Goal: Task Accomplishment & Management: Manage account settings

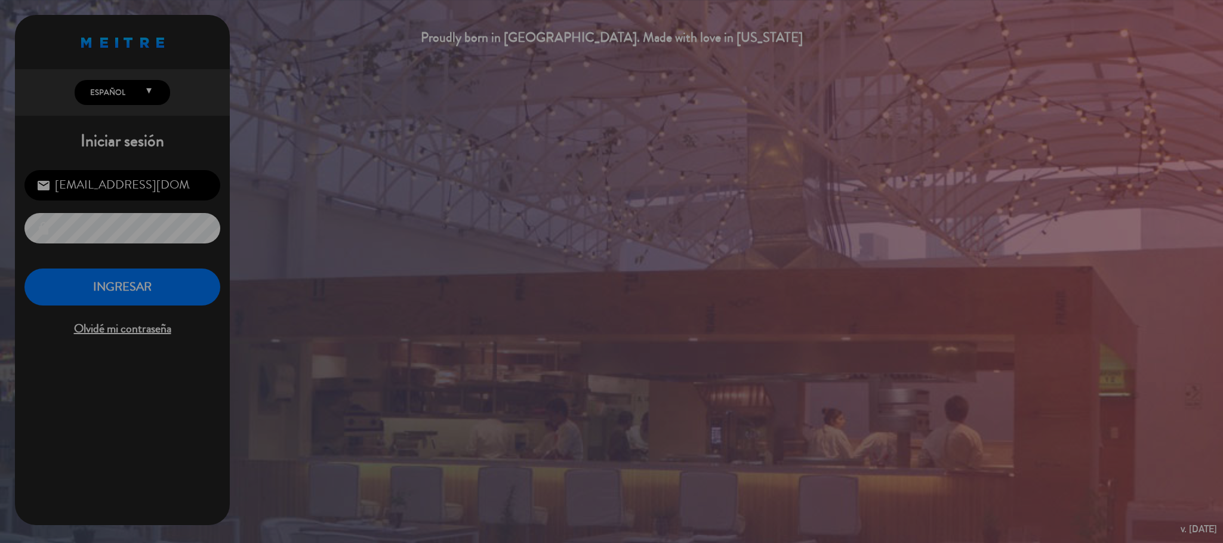
scroll to position [462, 0]
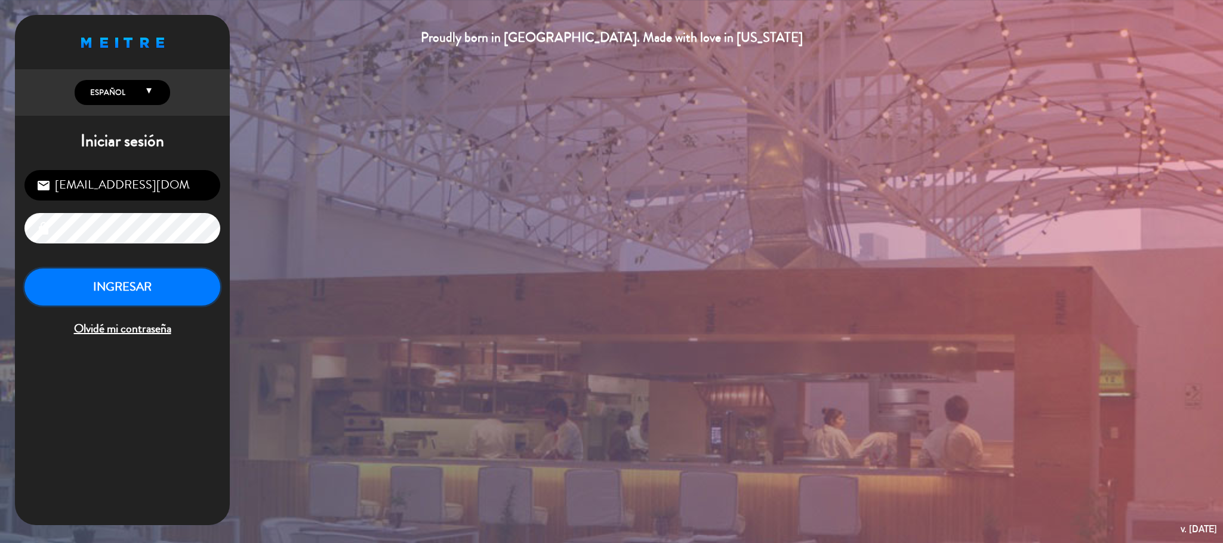
click at [177, 285] on button "INGRESAR" at bounding box center [122, 288] width 196 height 38
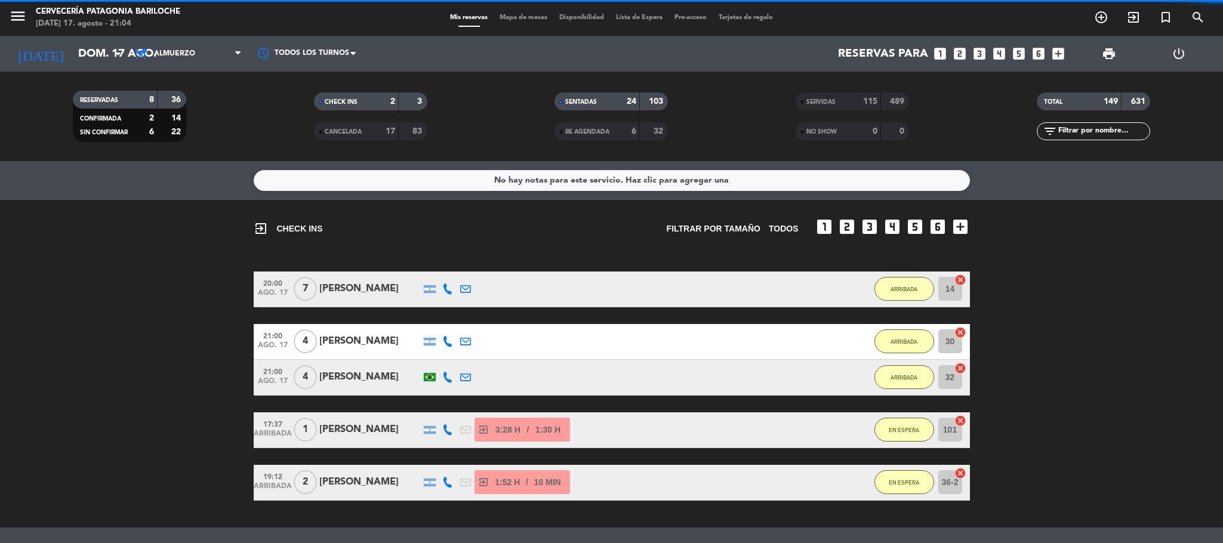
click at [516, 17] on span "Mapa de mesas" at bounding box center [524, 17] width 60 height 7
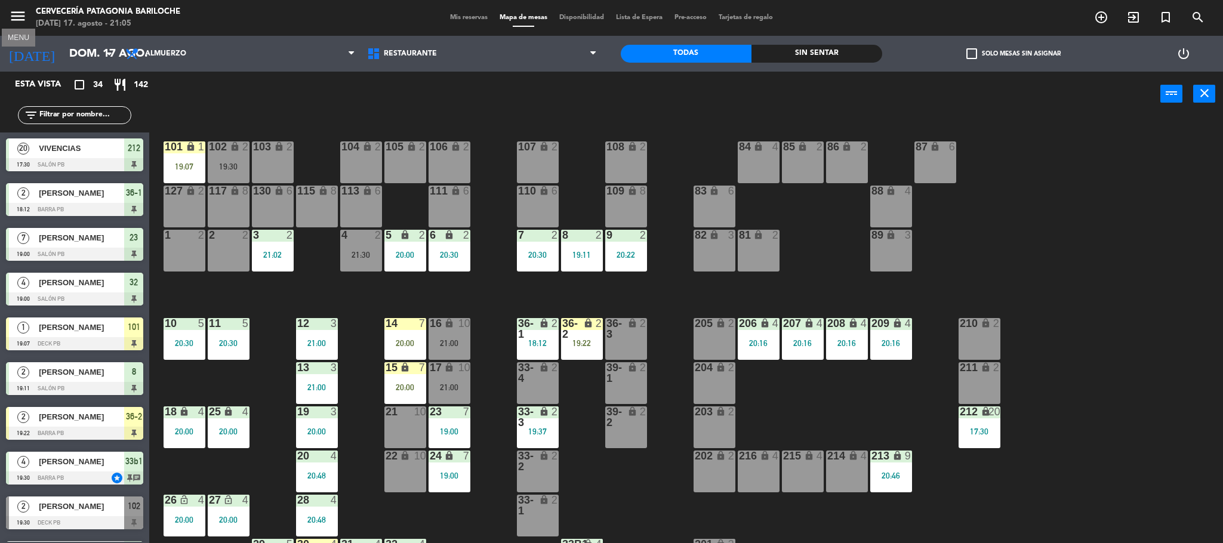
click at [21, 13] on icon "menu" at bounding box center [18, 16] width 18 height 18
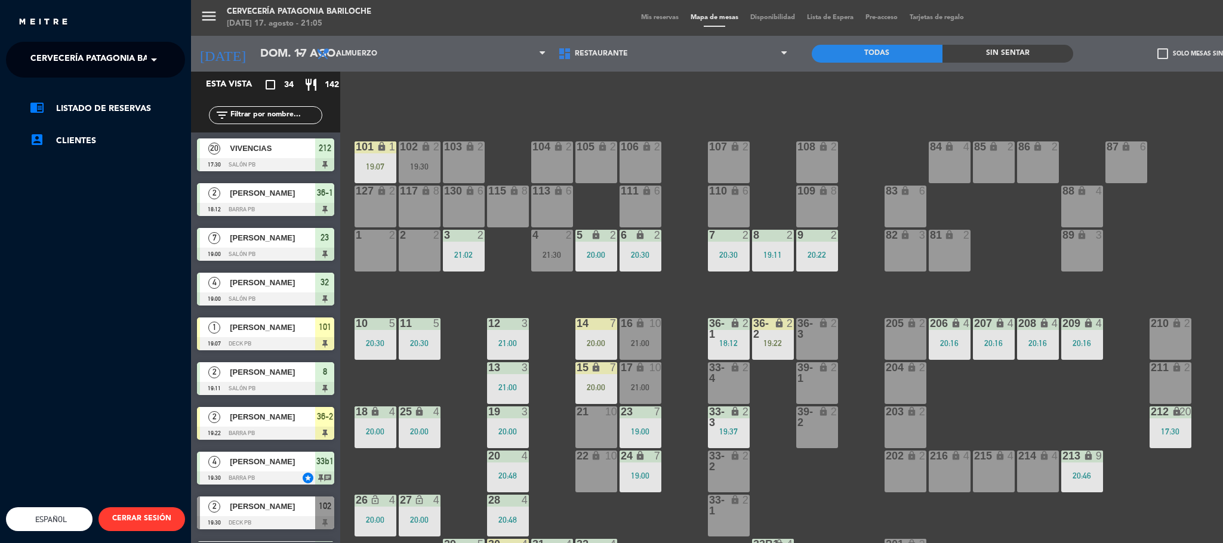
click at [102, 61] on span "Cervecería Patagonia Bariloche" at bounding box center [108, 59] width 156 height 25
click at [91, 109] on span "Experiencia Tour Cervecero" at bounding box center [81, 110] width 136 height 14
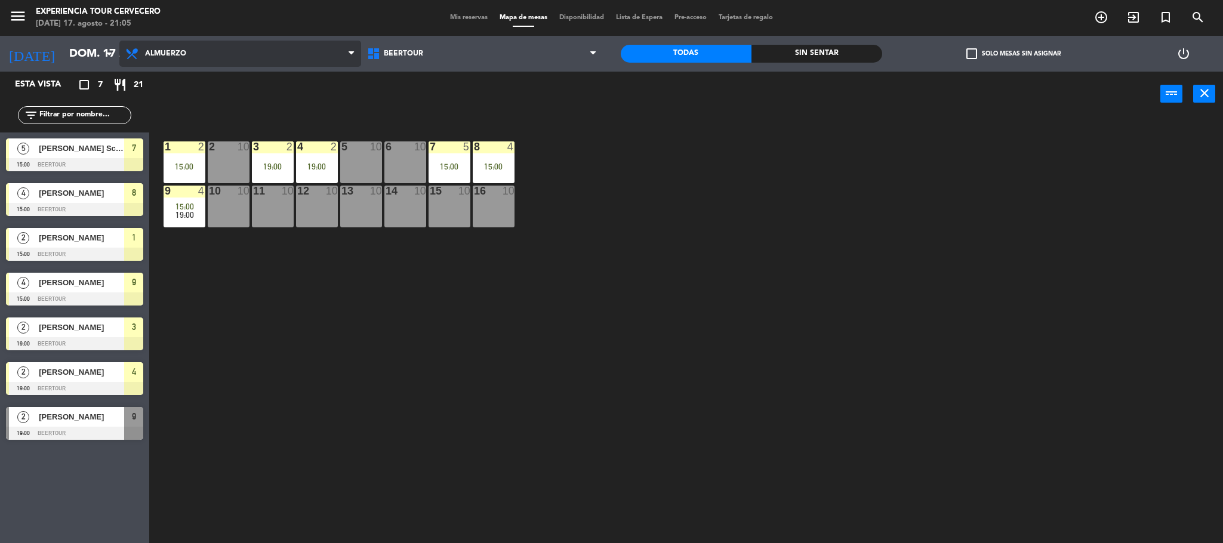
click at [192, 50] on span "Almuerzo" at bounding box center [240, 54] width 242 height 26
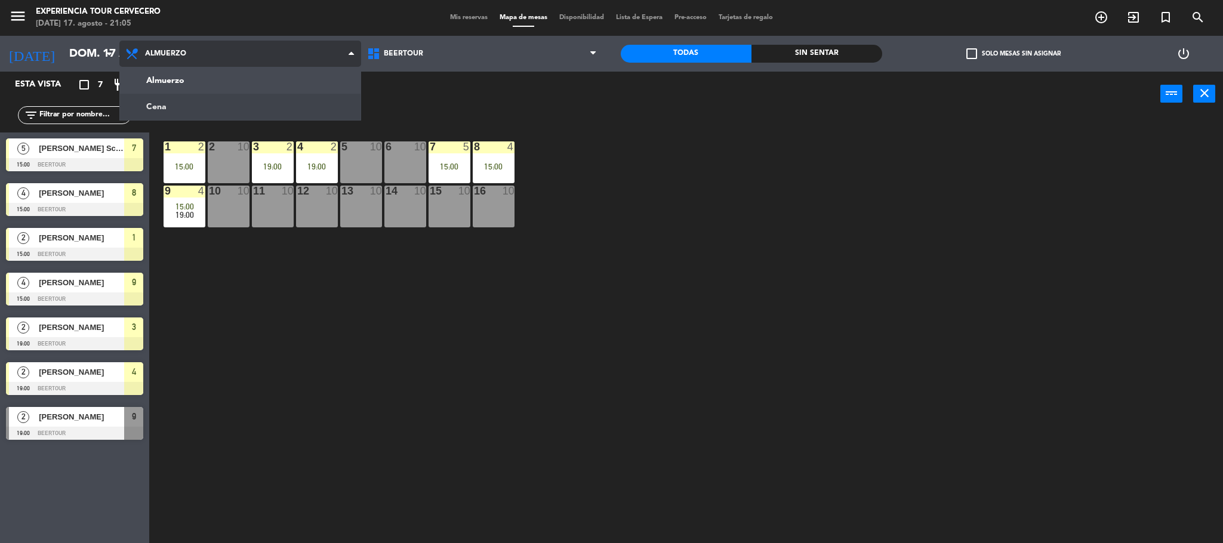
click at [221, 107] on ng-component "menu Experiencia Tour Cervecero [DATE] 17. agosto - 21:05 Mis reservas Mapa de …" at bounding box center [611, 273] width 1223 height 547
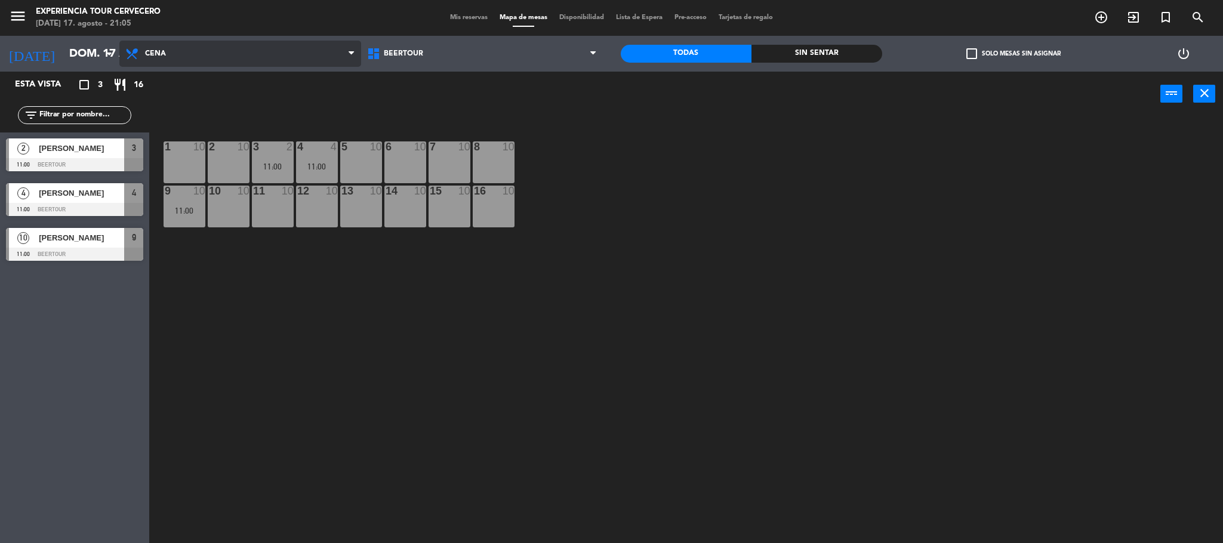
click at [264, 48] on span "Cena" at bounding box center [240, 54] width 242 height 26
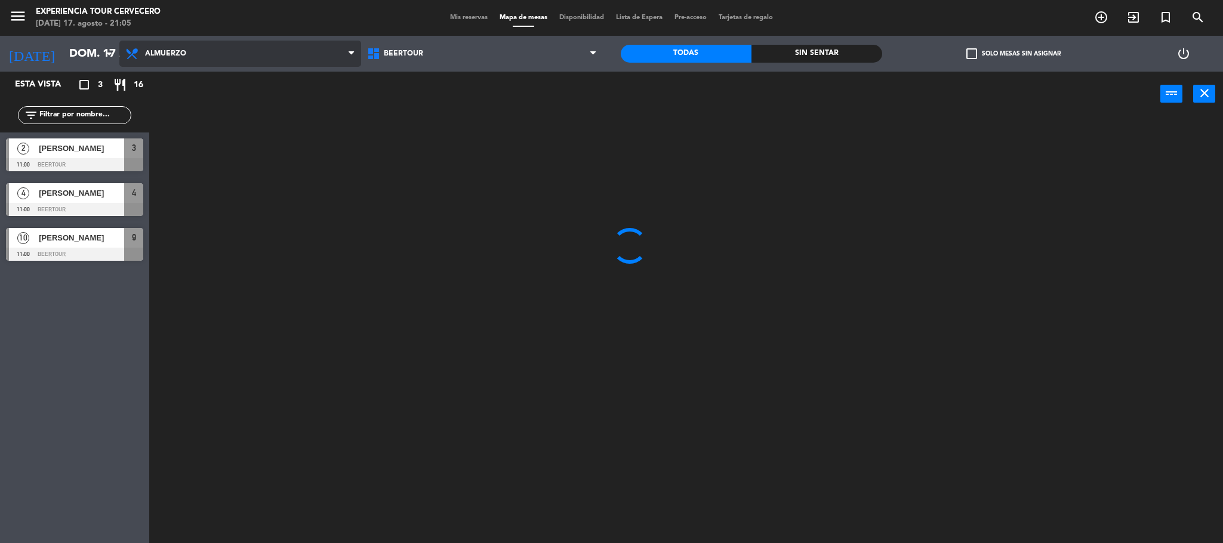
click at [246, 88] on ng-component "menu Experiencia Tour Cervecero [DATE] 17. agosto - 21:05 Mis reservas Mapa de …" at bounding box center [611, 273] width 1223 height 547
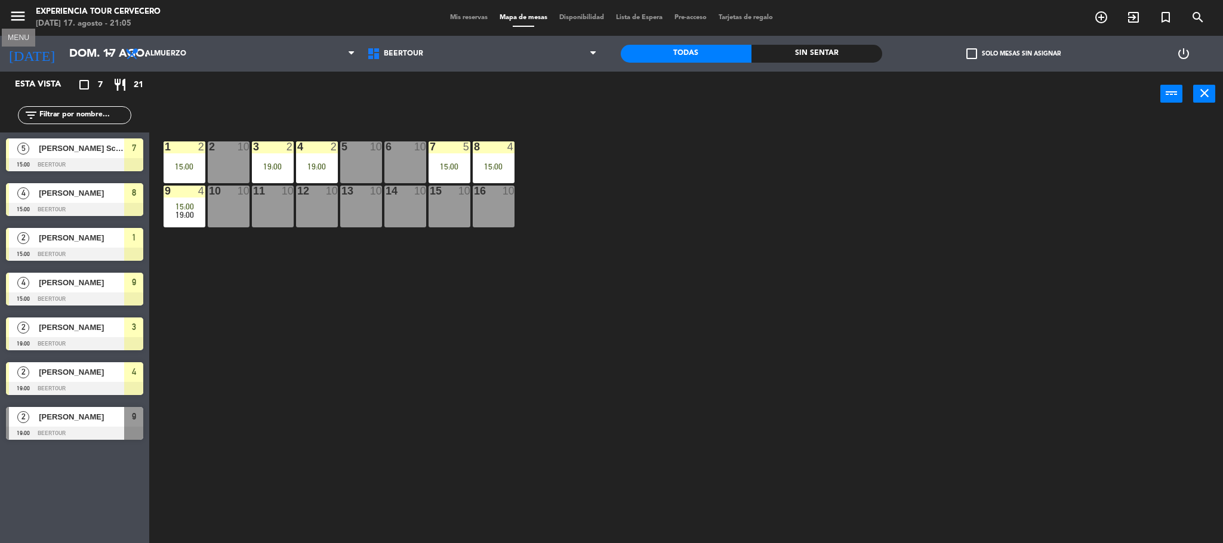
click at [20, 11] on icon "menu" at bounding box center [18, 16] width 18 height 18
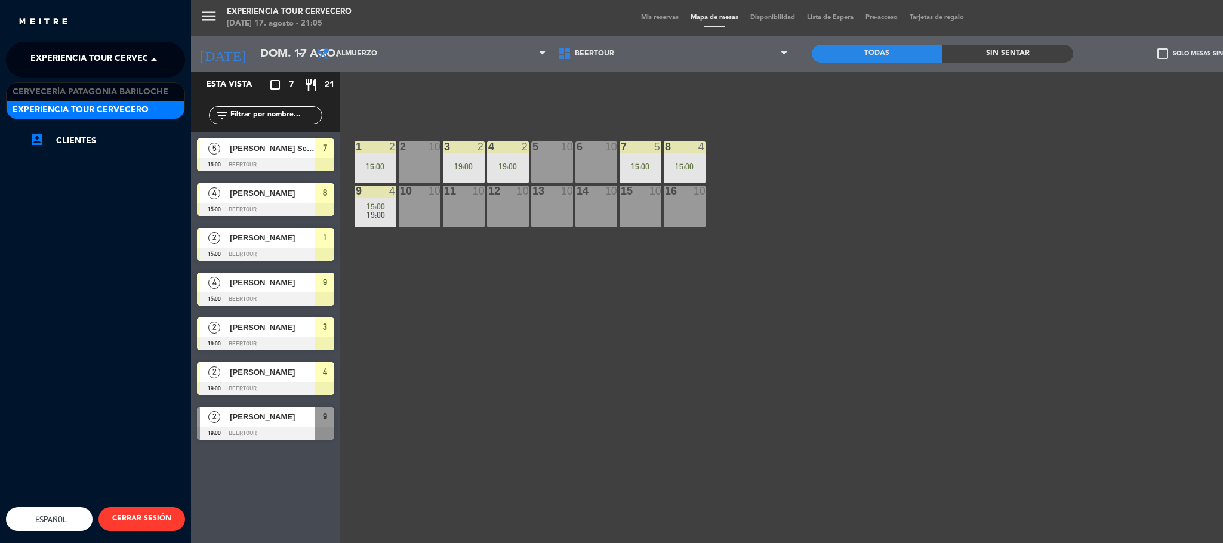
click at [70, 67] on span "Experiencia Tour Cervecero" at bounding box center [98, 59] width 136 height 25
click at [72, 88] on span "Cervecería Patagonia Bariloche" at bounding box center [91, 92] width 156 height 14
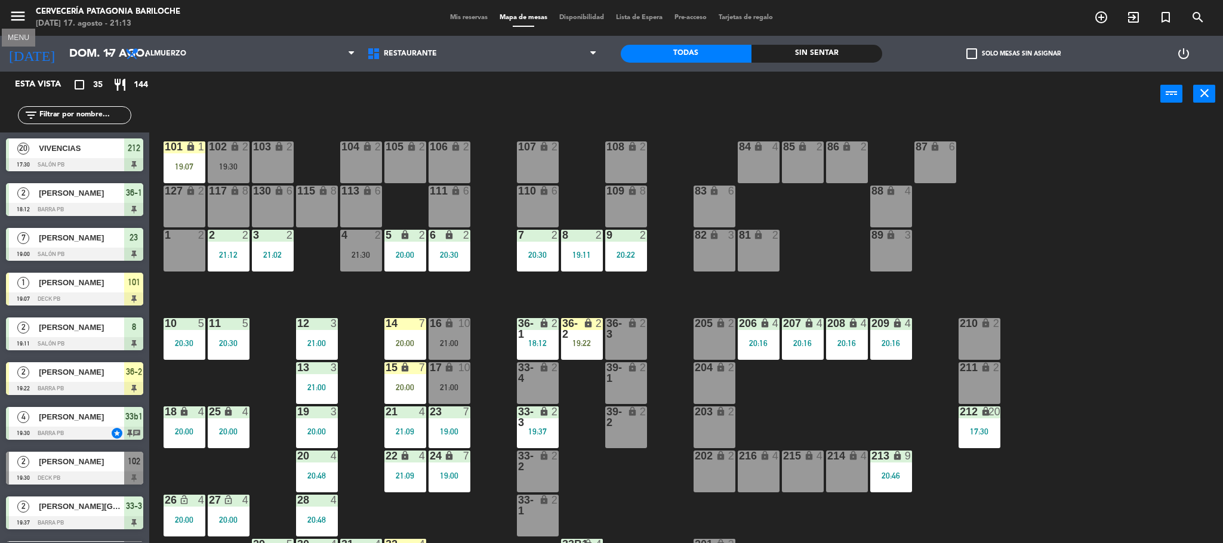
click at [26, 18] on icon "menu" at bounding box center [18, 16] width 18 height 18
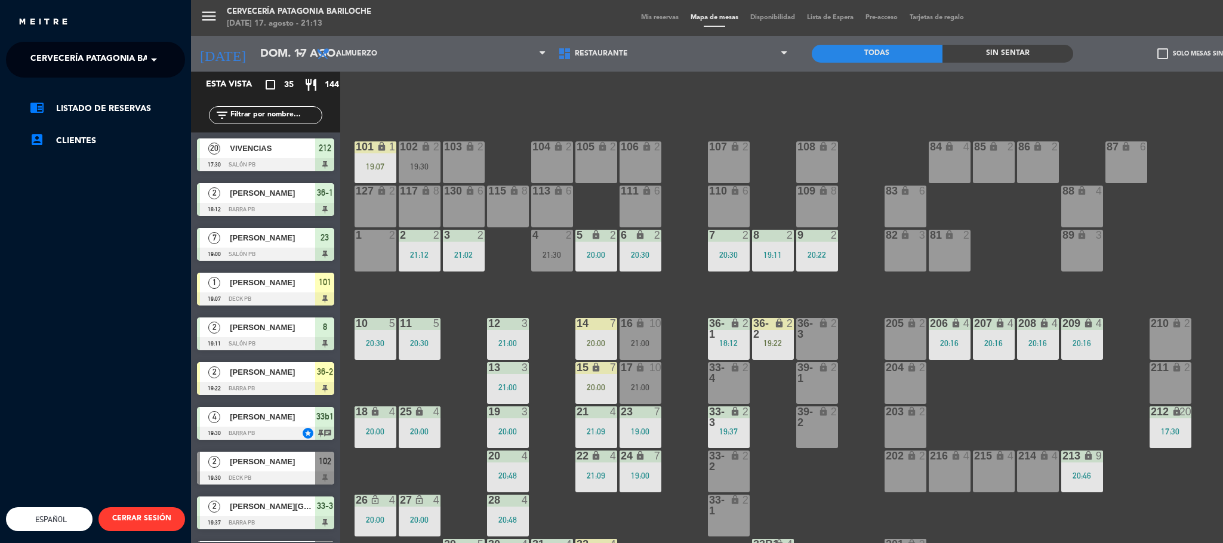
click at [49, 56] on span "Cervecería Patagonia Bariloche" at bounding box center [108, 59] width 156 height 25
click at [44, 110] on span "Experiencia Tour Cervecero" at bounding box center [81, 110] width 136 height 14
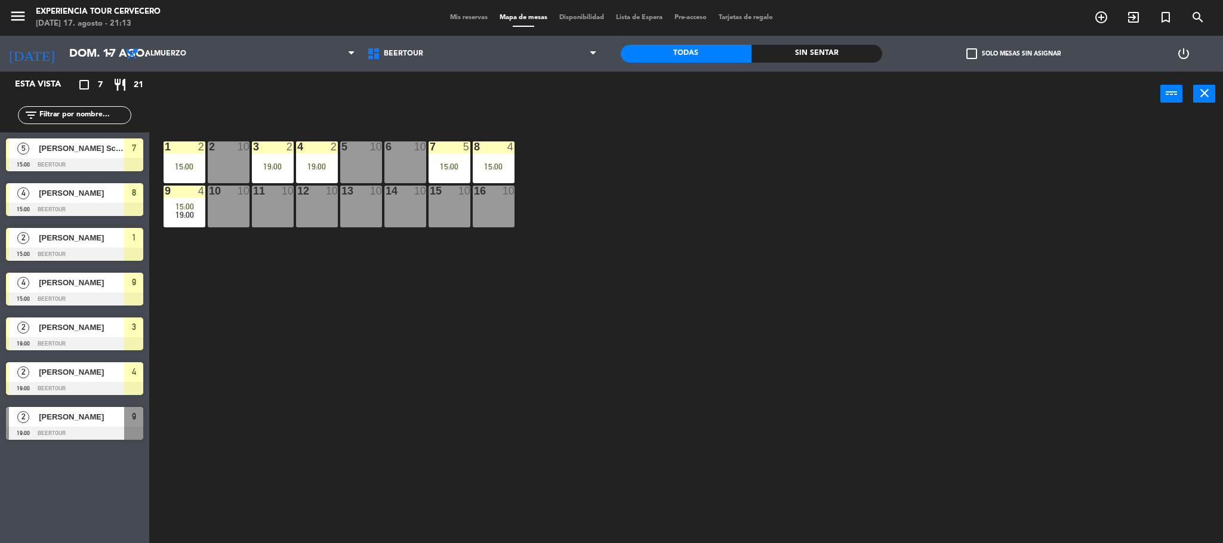
click at [458, 19] on span "Mis reservas" at bounding box center [469, 17] width 50 height 7
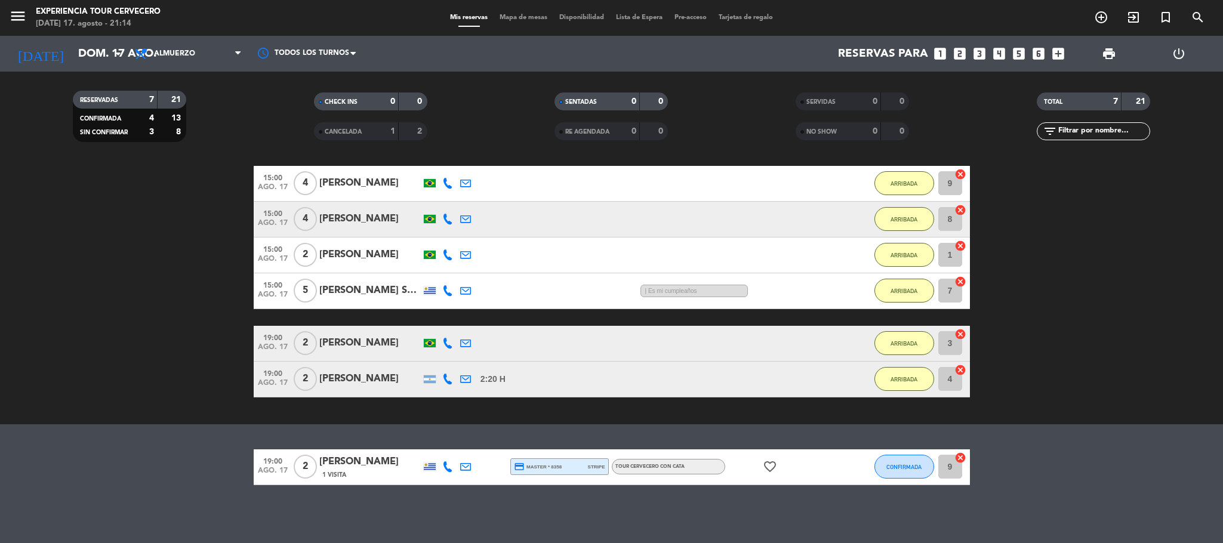
scroll to position [107, 0]
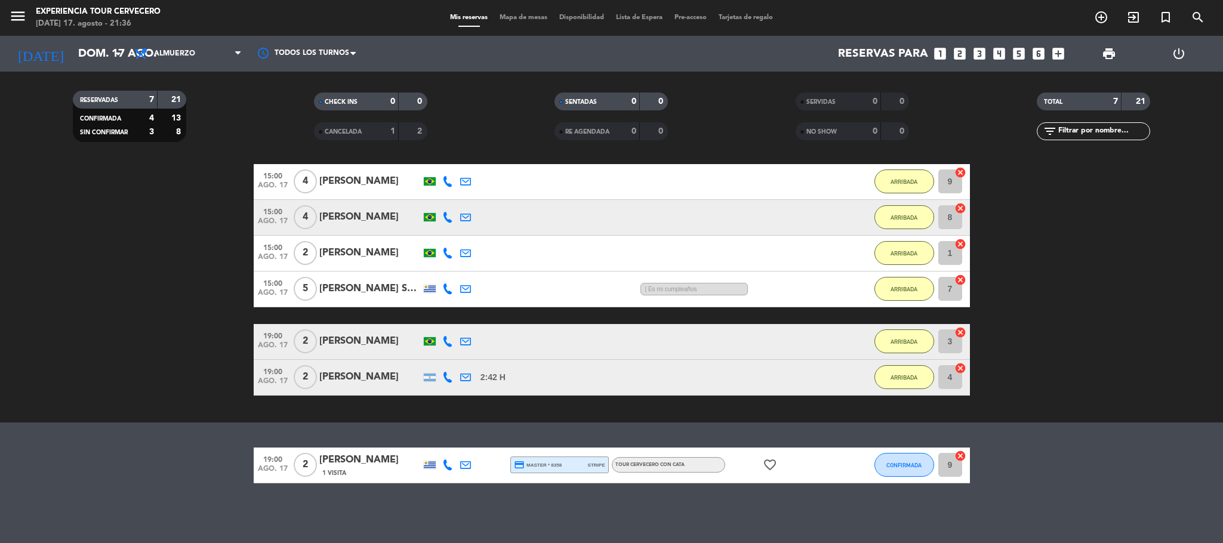
click at [523, 16] on span "Mapa de mesas" at bounding box center [524, 17] width 60 height 7
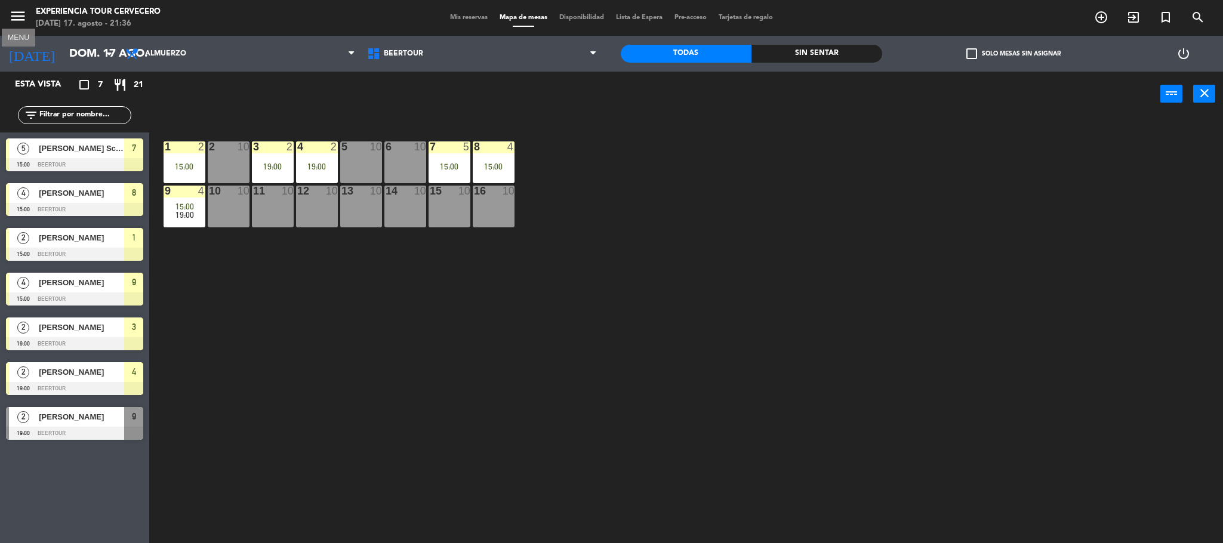
click at [25, 15] on icon "menu" at bounding box center [18, 16] width 18 height 18
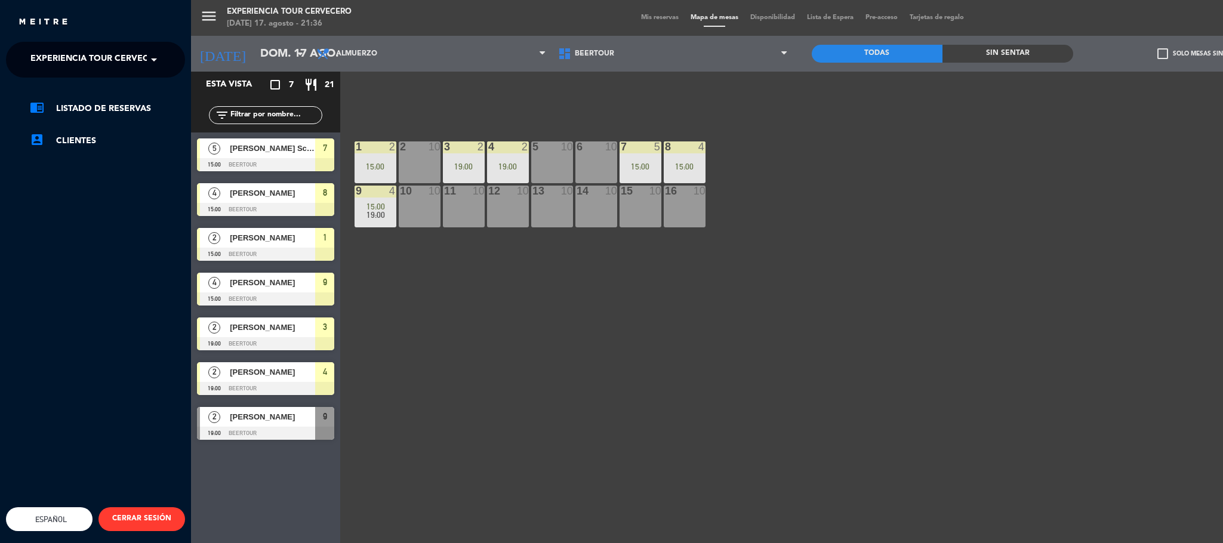
click at [61, 52] on span "Experiencia Tour Cervecero" at bounding box center [98, 59] width 136 height 25
click at [76, 90] on span "Cervecería Patagonia Bariloche" at bounding box center [91, 92] width 156 height 14
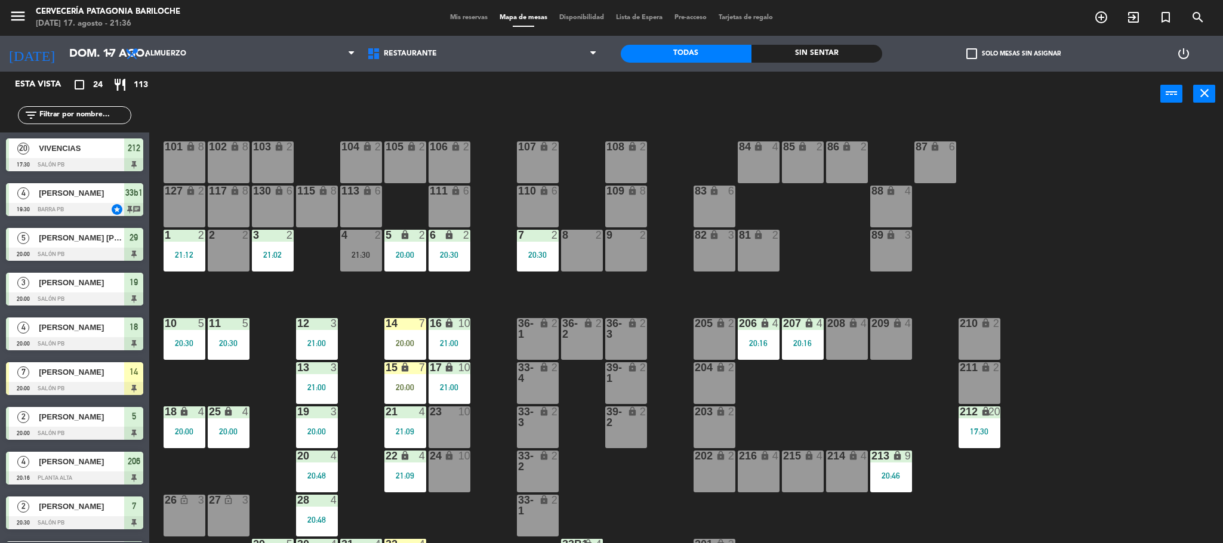
scroll to position [33, 0]
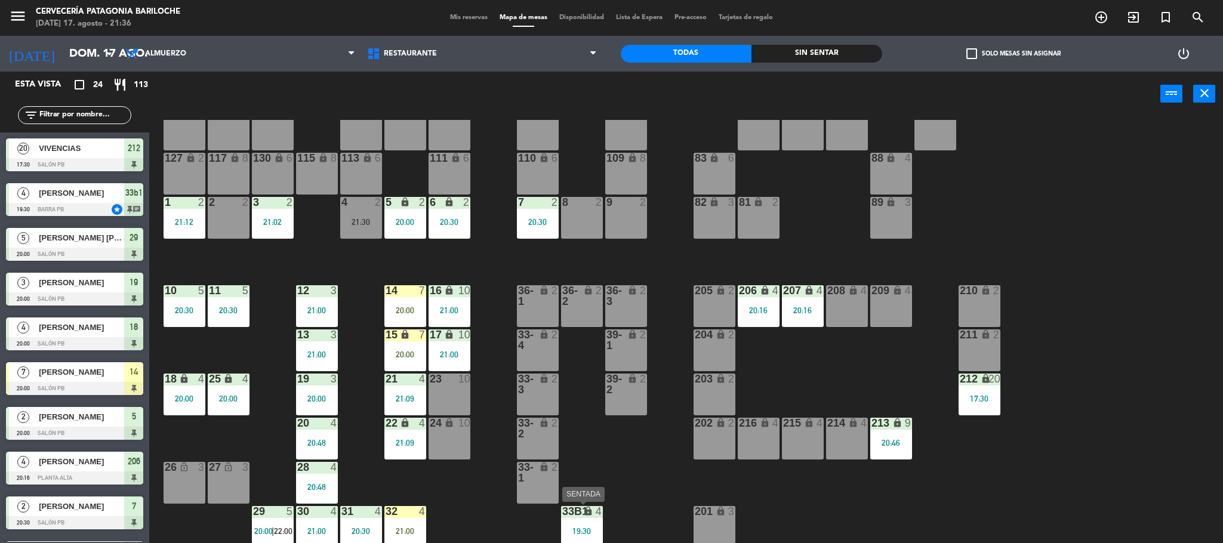
click at [586, 521] on div "33b1 lock 4 19:30" at bounding box center [582, 527] width 42 height 42
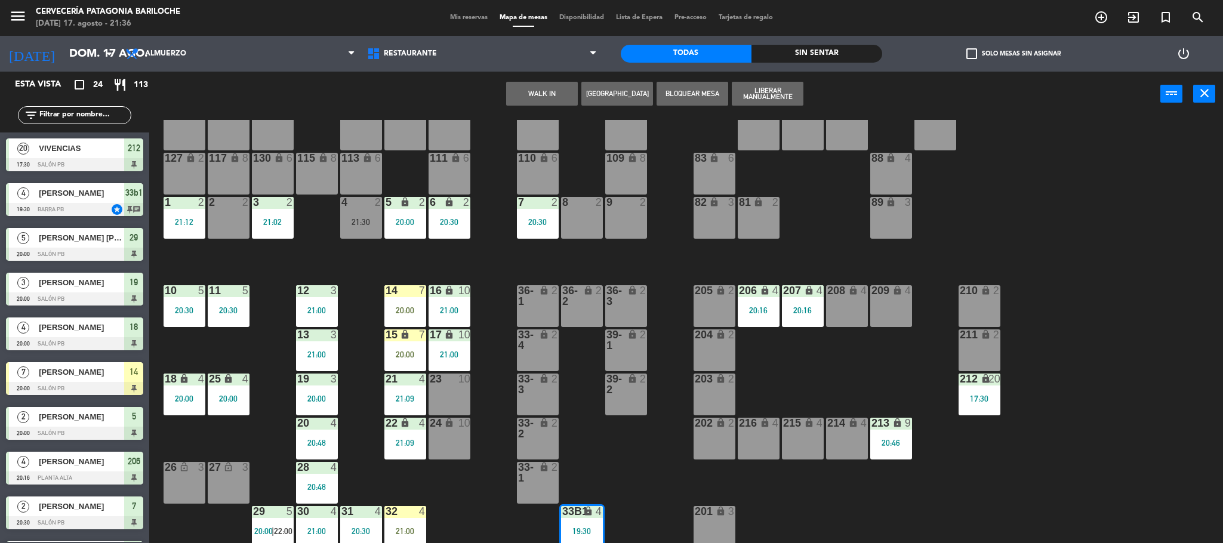
scroll to position [76, 0]
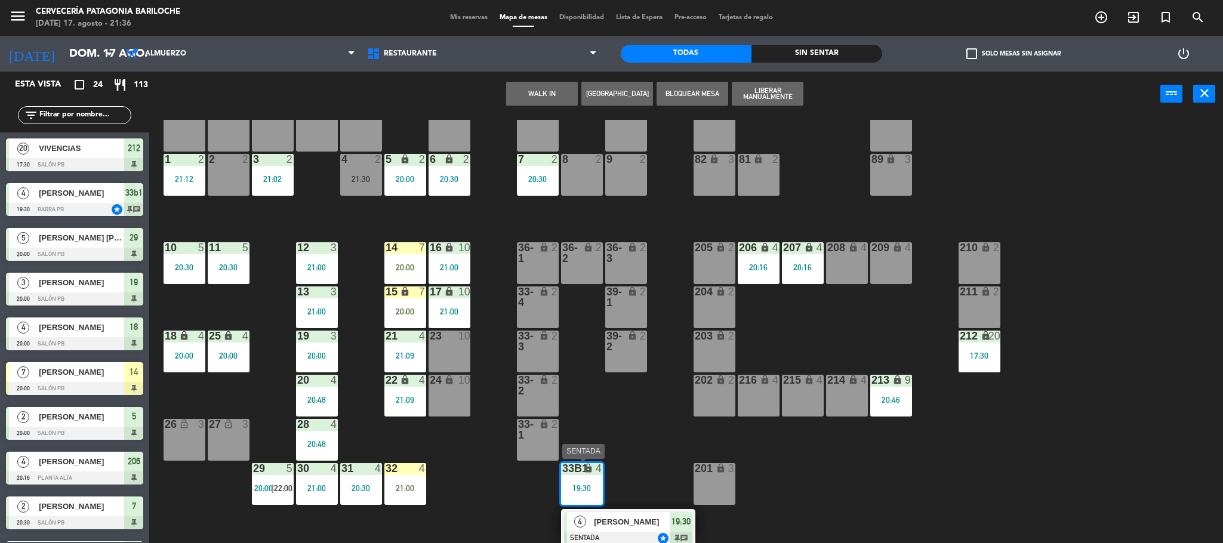
click at [611, 521] on span "[PERSON_NAME]" at bounding box center [632, 522] width 76 height 13
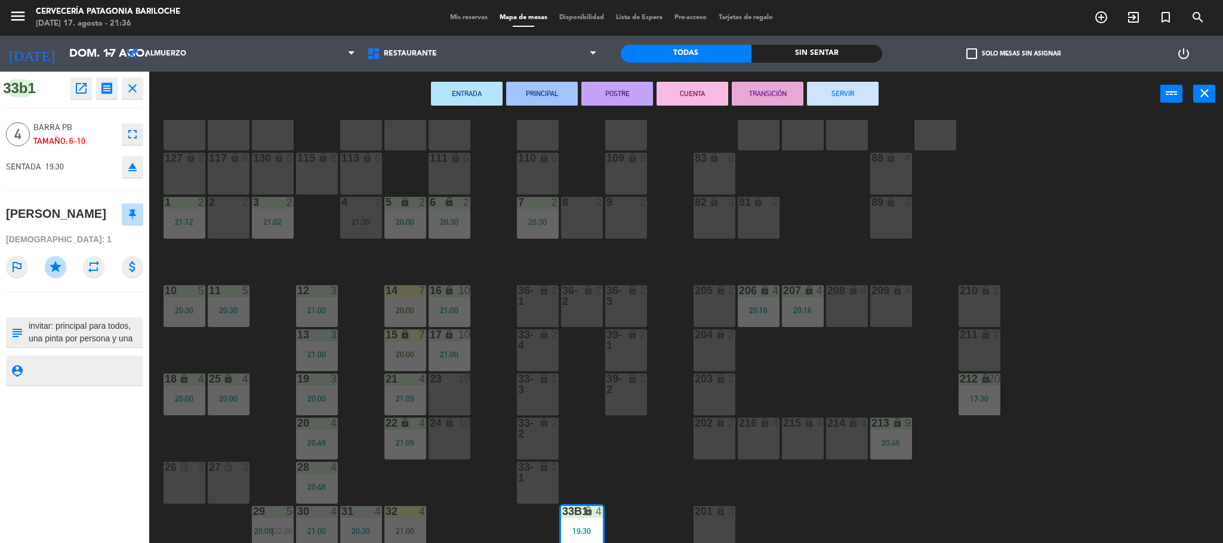
scroll to position [25, 0]
drag, startPoint x: 58, startPoint y: 344, endPoint x: 91, endPoint y: 344, distance: 33.4
click at [91, 344] on textarea at bounding box center [84, 332] width 114 height 25
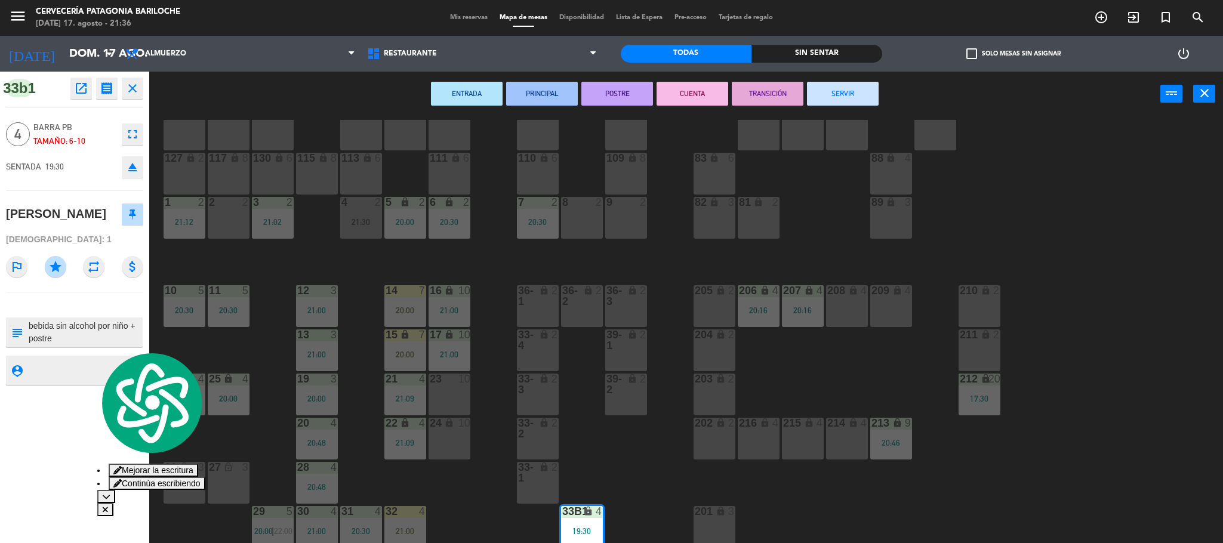
click at [101, 338] on textarea at bounding box center [84, 332] width 114 height 25
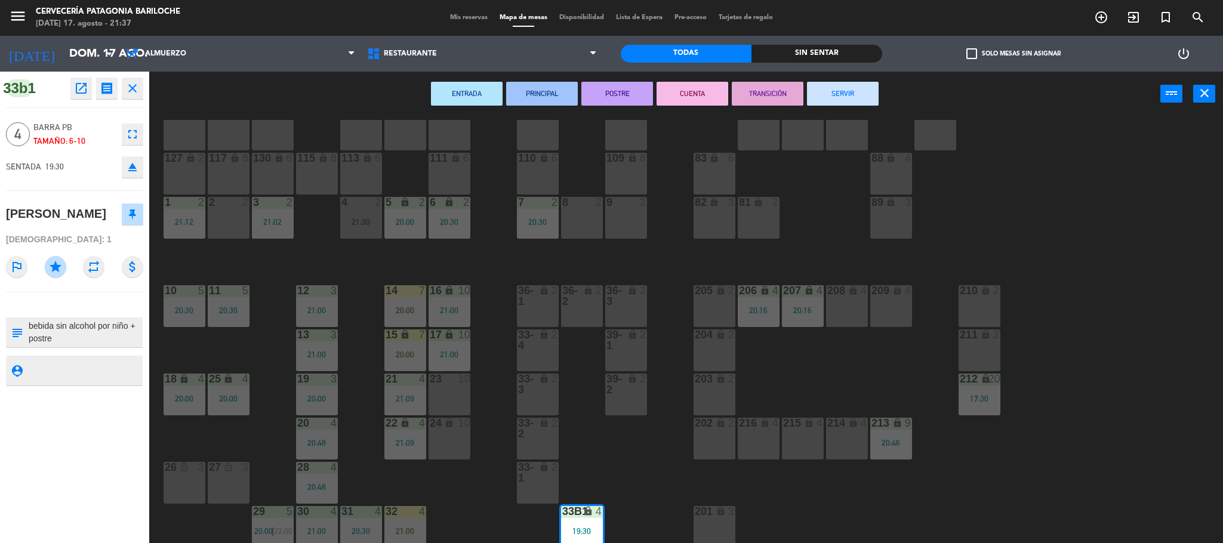
click at [85, 90] on icon "open_in_new" at bounding box center [81, 88] width 14 height 14
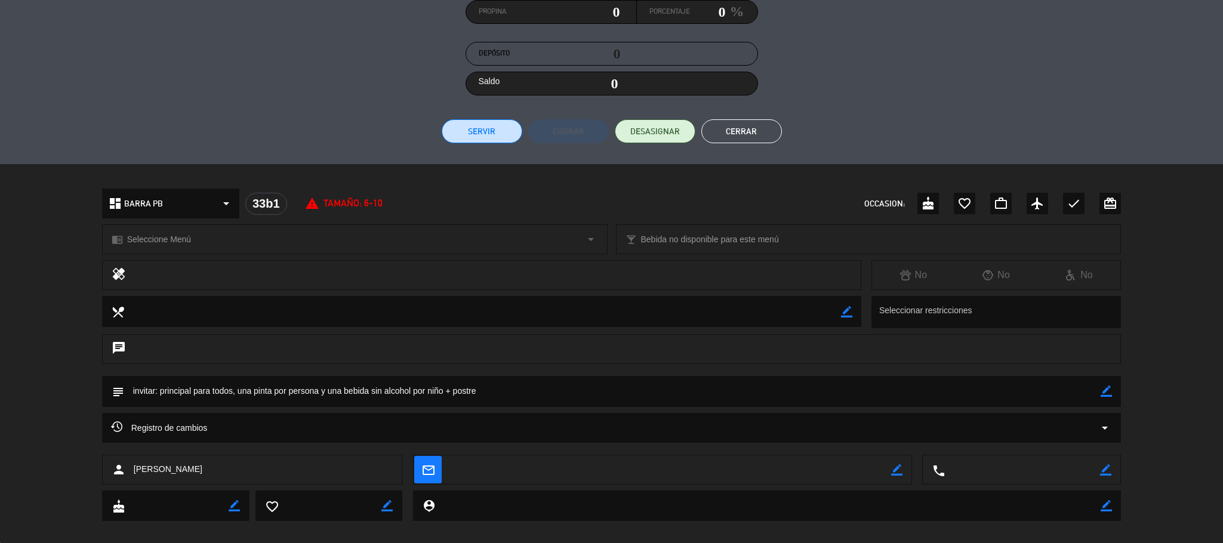
scroll to position [202, 0]
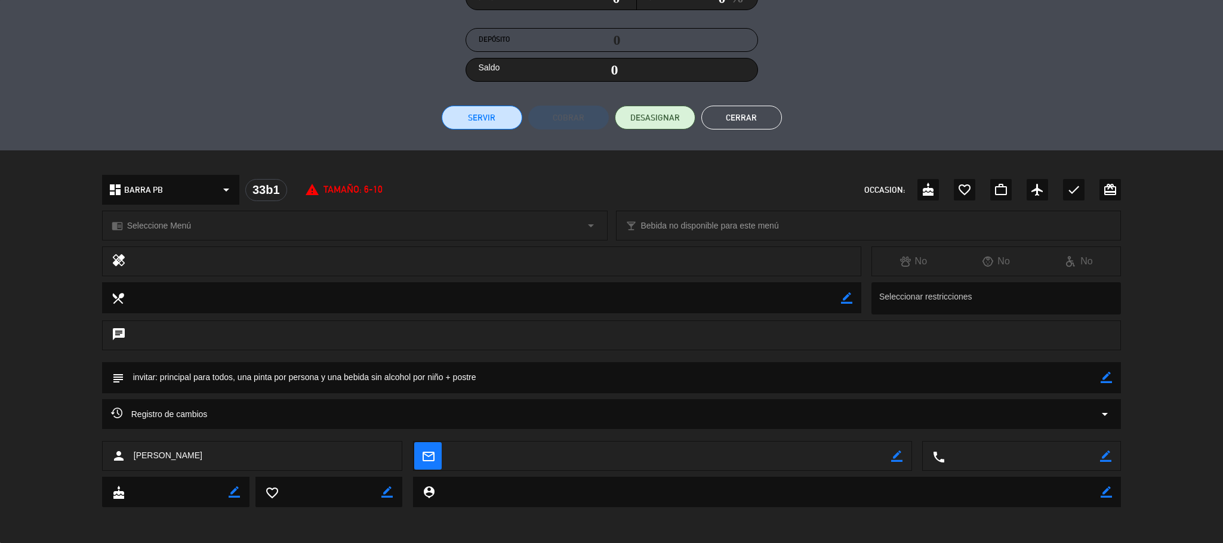
drag, startPoint x: 165, startPoint y: 377, endPoint x: 219, endPoint y: 380, distance: 54.4
click at [219, 380] on textarea at bounding box center [612, 377] width 977 height 30
click at [285, 380] on textarea at bounding box center [612, 377] width 977 height 30
drag, startPoint x: 365, startPoint y: 374, endPoint x: 392, endPoint y: 374, distance: 26.9
click at [392, 374] on textarea at bounding box center [612, 377] width 977 height 30
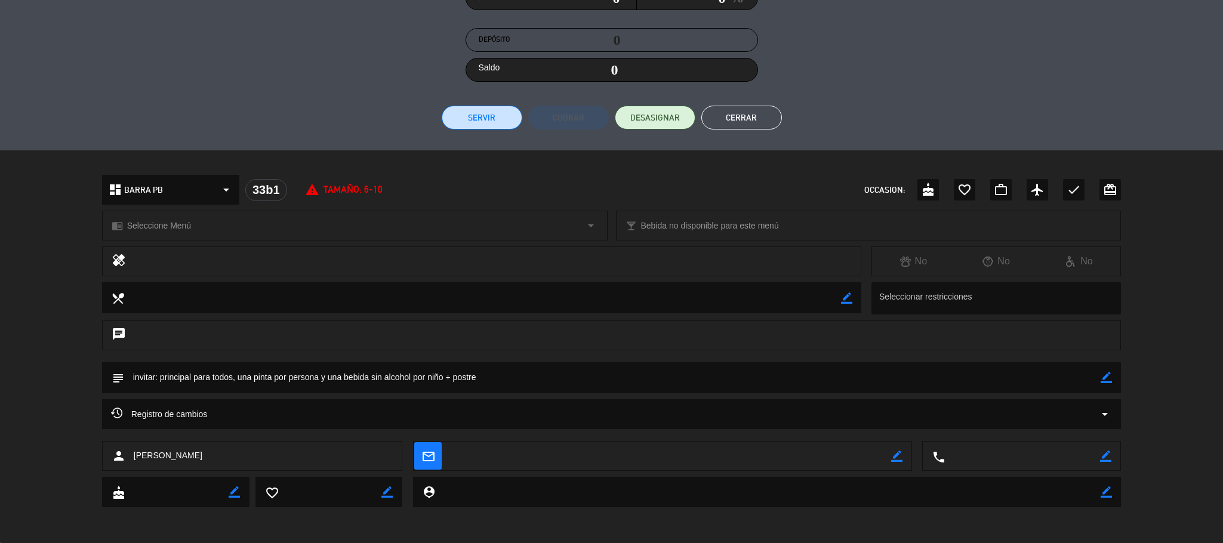
drag, startPoint x: 411, startPoint y: 378, endPoint x: 418, endPoint y: 378, distance: 7.2
click at [418, 378] on textarea at bounding box center [612, 377] width 977 height 30
drag, startPoint x: 467, startPoint y: 378, endPoint x: 491, endPoint y: 383, distance: 23.9
click at [491, 383] on textarea at bounding box center [612, 377] width 977 height 30
click at [493, 378] on textarea at bounding box center [612, 377] width 977 height 30
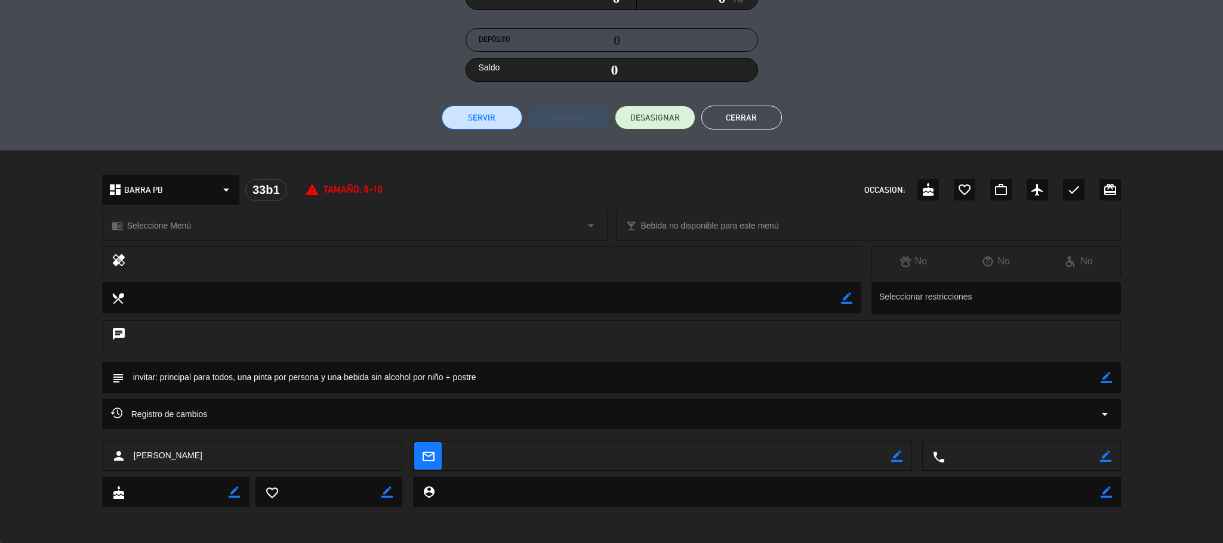
click at [754, 115] on button "Cerrar" at bounding box center [741, 118] width 81 height 24
